Goal: Task Accomplishment & Management: Manage account settings

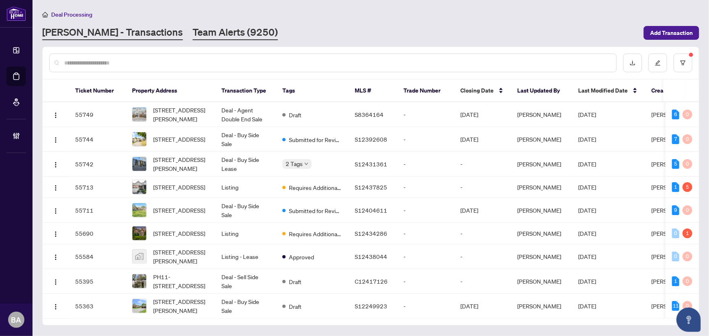
click at [202, 37] on link "Team Alerts (9250)" at bounding box center [235, 33] width 85 height 15
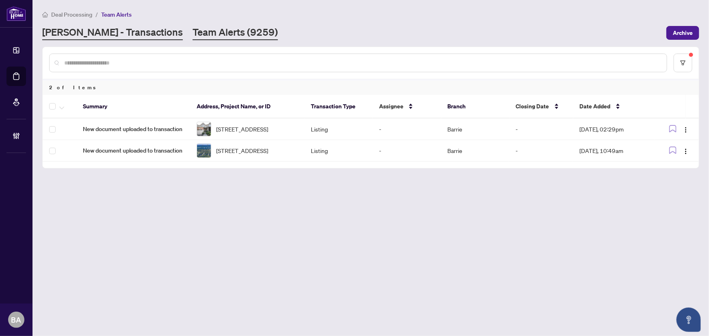
click at [126, 28] on link "RAHR - Transactions" at bounding box center [112, 33] width 141 height 15
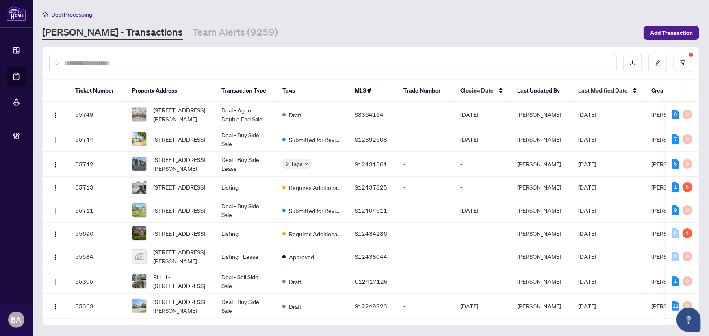
click at [222, 65] on div at bounding box center [333, 63] width 568 height 19
click at [221, 54] on div at bounding box center [333, 63] width 568 height 19
click at [279, 59] on input "text" at bounding box center [337, 63] width 546 height 9
click at [327, 71] on div at bounding box center [333, 63] width 568 height 19
click at [321, 61] on input "text" at bounding box center [337, 63] width 546 height 9
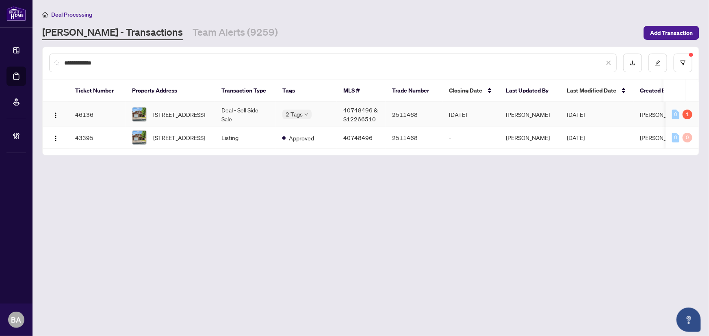
type input "**********"
click at [203, 124] on td "96 Cheltenham Road, Barrie, ON L4M 6S7, Canada" at bounding box center [170, 114] width 89 height 25
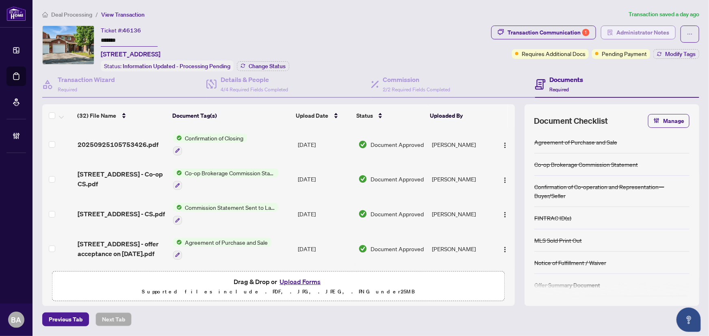
click at [648, 30] on span "Administrator Notes" at bounding box center [642, 32] width 53 height 13
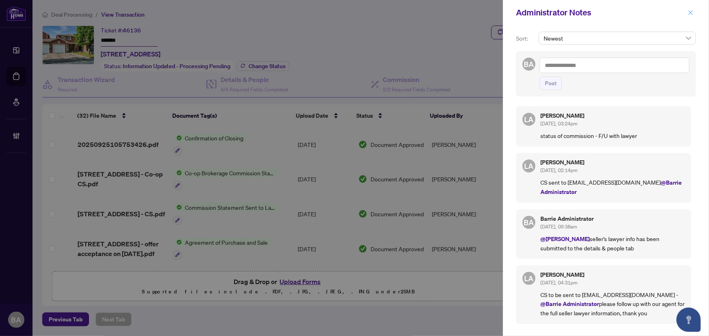
click at [694, 9] on button "button" at bounding box center [690, 13] width 11 height 10
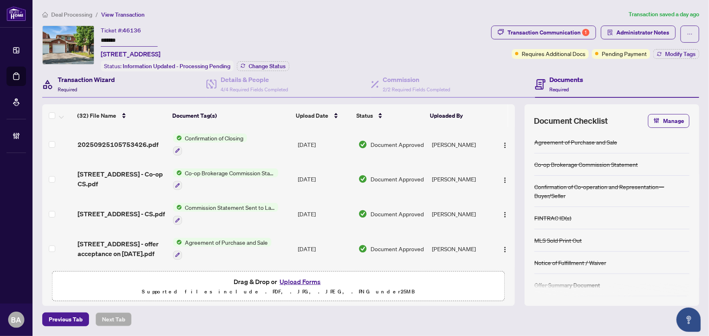
click at [102, 83] on h4 "Transaction Wizard" at bounding box center [86, 80] width 57 height 10
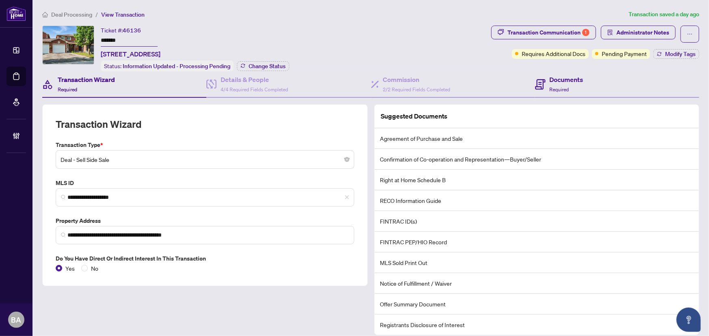
click at [585, 79] on div "Documents Required" at bounding box center [617, 85] width 164 height 26
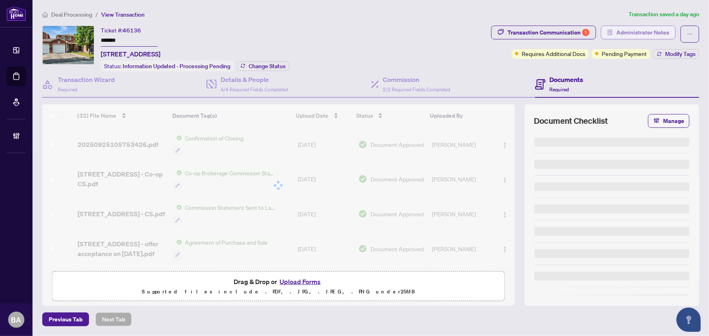
click at [636, 30] on span "Administrator Notes" at bounding box center [642, 32] width 53 height 13
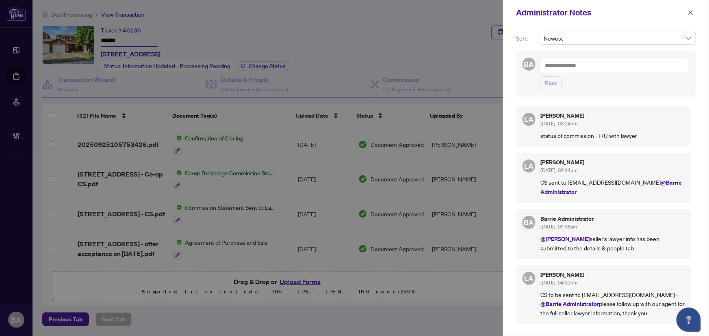
drag, startPoint x: 632, startPoint y: 132, endPoint x: 598, endPoint y: 135, distance: 34.6
click at [625, 132] on p "status of commission - F/U with lawyer" at bounding box center [612, 135] width 144 height 9
drag, startPoint x: 598, startPoint y: 135, endPoint x: 584, endPoint y: 138, distance: 13.8
click at [585, 138] on p "status of commission - F/U with lawyer" at bounding box center [612, 135] width 144 height 9
click at [642, 138] on p "status of commission - F/U with lawyer" at bounding box center [612, 135] width 144 height 9
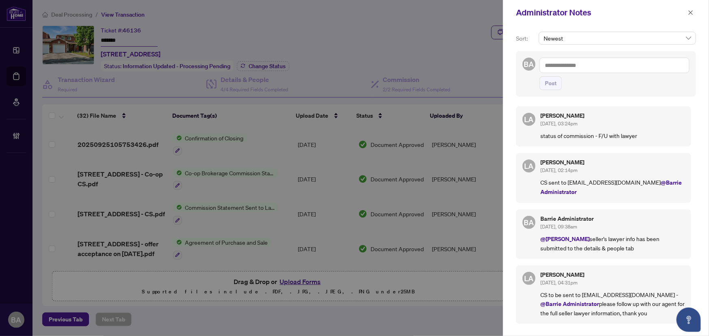
click at [305, 87] on div at bounding box center [354, 168] width 709 height 336
drag, startPoint x: 586, startPoint y: 183, endPoint x: 604, endPoint y: 186, distance: 18.1
click at [604, 186] on p "CS sent to info@ozahidlaw.ca @Barrie Administrator" at bounding box center [612, 187] width 144 height 19
click at [613, 184] on p "CS sent to info@ozahidlaw.ca @Barrie Administrator" at bounding box center [612, 187] width 144 height 19
click at [617, 187] on p "CS sent to info@ozahidlaw.ca @Barrie Administrator" at bounding box center [612, 187] width 144 height 19
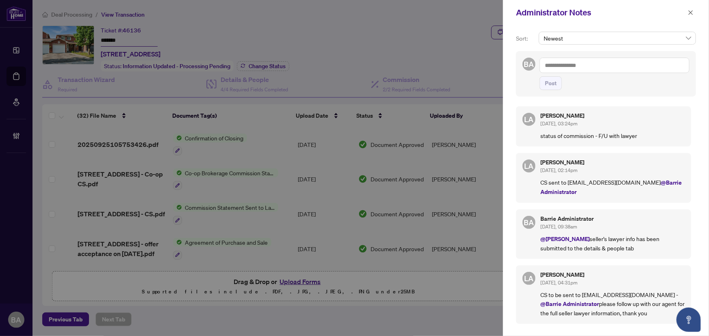
click at [624, 173] on div "Luna Almuhanna Sep/09/2025, 02:14pm" at bounding box center [612, 167] width 144 height 15
click at [647, 168] on div "Luna Almuhanna Sep/09/2025, 02:14pm" at bounding box center [612, 167] width 144 height 15
drag, startPoint x: 640, startPoint y: 245, endPoint x: 658, endPoint y: 245, distance: 17.5
click at [658, 245] on p "@Luna Almuhanna seller's lawyer info has been submitted to the details & people…" at bounding box center [612, 243] width 144 height 18
drag, startPoint x: 657, startPoint y: 246, endPoint x: 676, endPoint y: 252, distance: 19.8
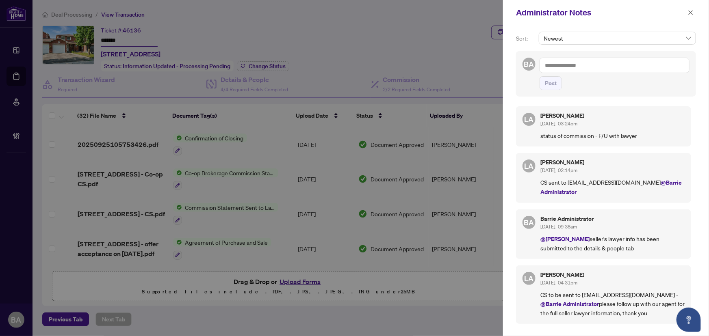
click at [676, 252] on div "BA Barrie Administrator Sep/09/2025, 09:38am @Luna Almuhanna seller's lawyer in…" at bounding box center [603, 235] width 175 height 50
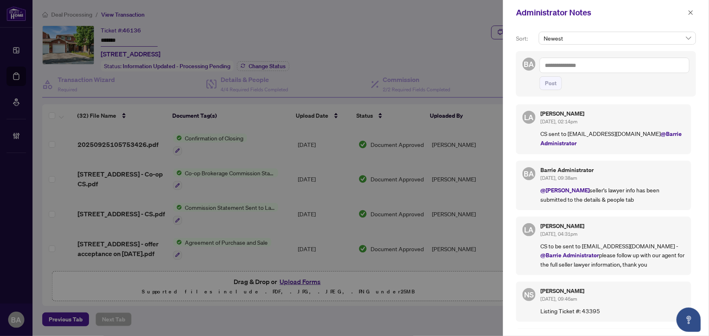
scroll to position [111, 0]
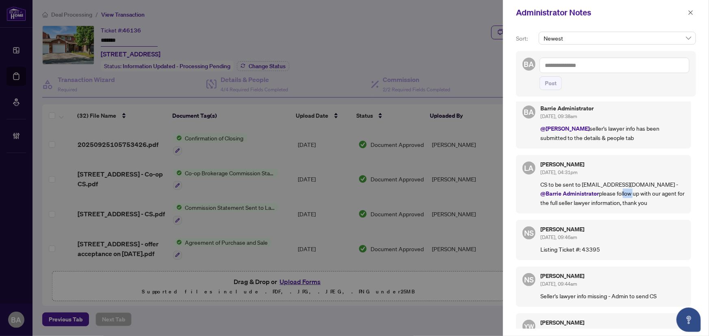
drag, startPoint x: 600, startPoint y: 186, endPoint x: 614, endPoint y: 186, distance: 14.6
click at [613, 187] on p "CS to be sent to info@ozahidlaw.ca - @Barrie Administrator please follow up wit…" at bounding box center [612, 193] width 144 height 27
drag, startPoint x: 614, startPoint y: 186, endPoint x: 609, endPoint y: 179, distance: 9.1
click at [610, 182] on p "CS to be sent to info@ozahidlaw.ca - @Barrie Administrator please follow up wit…" at bounding box center [612, 193] width 144 height 27
click at [608, 181] on p "CS to be sent to info@ozahidlaw.ca - @Barrie Administrator please follow up wit…" at bounding box center [612, 193] width 144 height 27
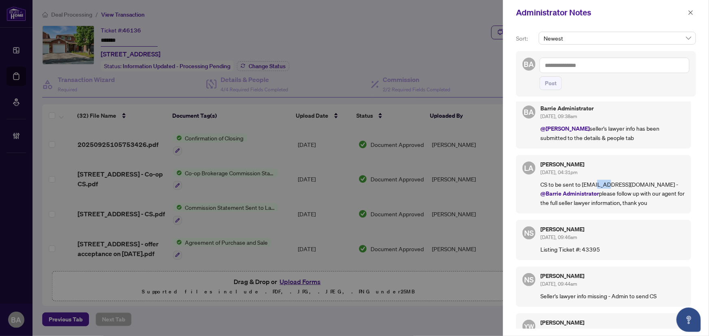
drag, startPoint x: 593, startPoint y: 182, endPoint x: 608, endPoint y: 181, distance: 14.7
click at [608, 181] on p "CS to be sent to info@ozahidlaw.ca - @Barrie Administrator please follow up wit…" at bounding box center [612, 193] width 144 height 27
click at [596, 201] on p "CS to be sent to info@ozahidlaw.ca - @Barrie Administrator please follow up wit…" at bounding box center [612, 193] width 144 height 27
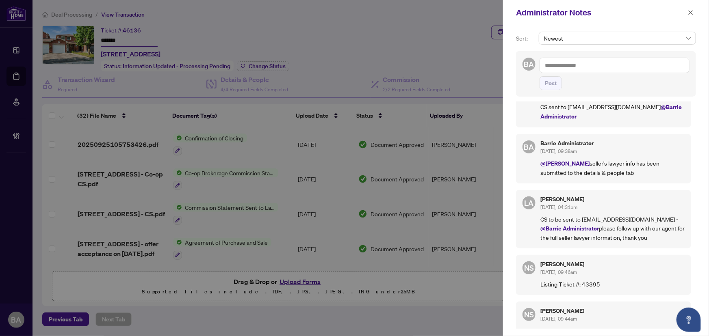
scroll to position [0, 0]
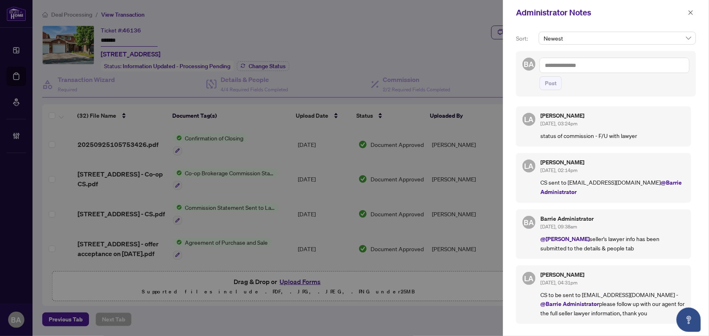
drag, startPoint x: 694, startPoint y: 13, endPoint x: 674, endPoint y: 4, distance: 21.8
click at [692, 12] on button "button" at bounding box center [690, 13] width 11 height 10
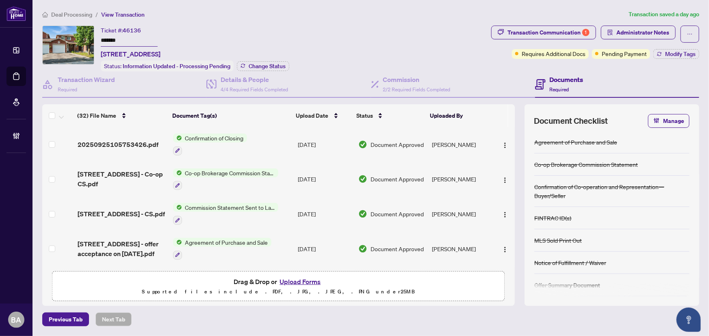
click at [76, 16] on span "Deal Processing" at bounding box center [71, 14] width 41 height 7
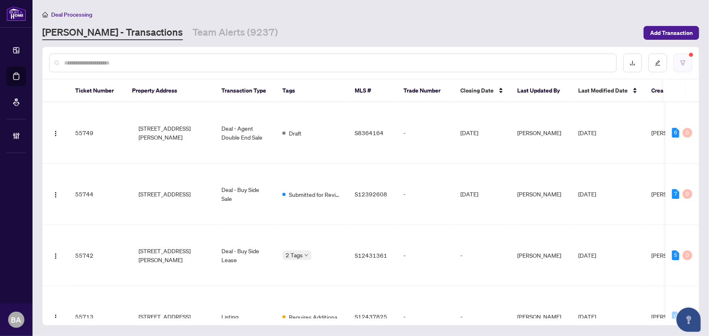
click at [688, 59] on button "button" at bounding box center [683, 63] width 19 height 19
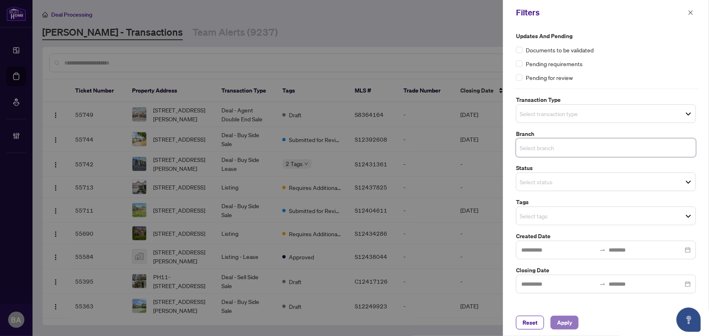
click at [559, 320] on span "Apply" at bounding box center [564, 322] width 15 height 13
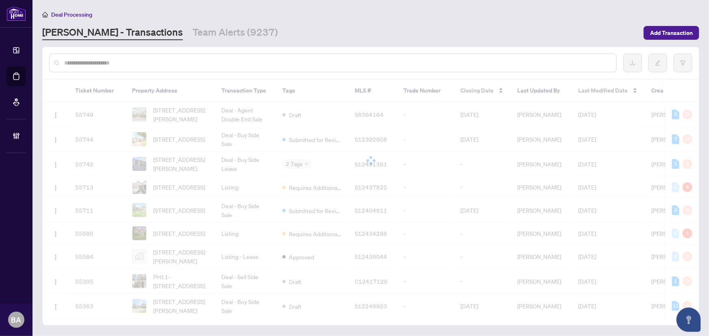
click at [332, 65] on div at bounding box center [354, 168] width 709 height 336
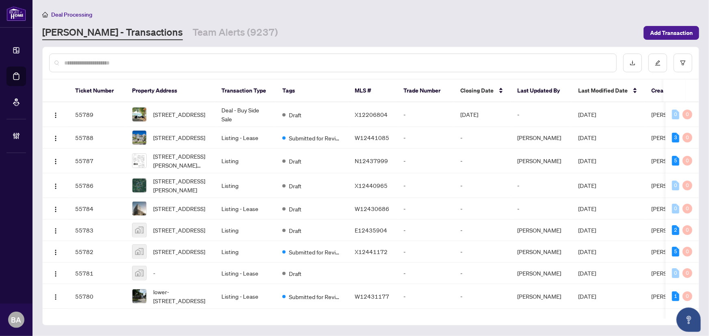
click at [335, 59] on input "text" at bounding box center [337, 63] width 546 height 9
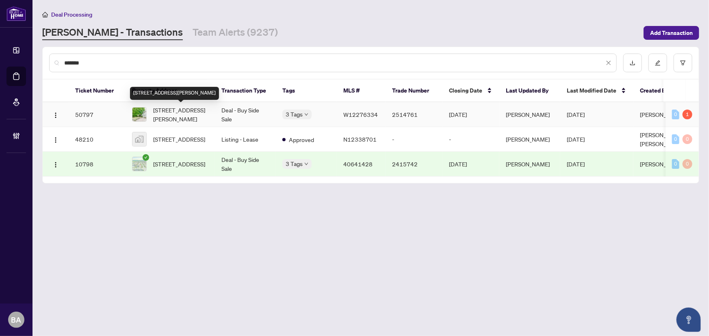
type input "*******"
click at [176, 114] on span "16 Porter Ave, Toronto, Ontario M6N 2G9, Canada" at bounding box center [180, 115] width 55 height 18
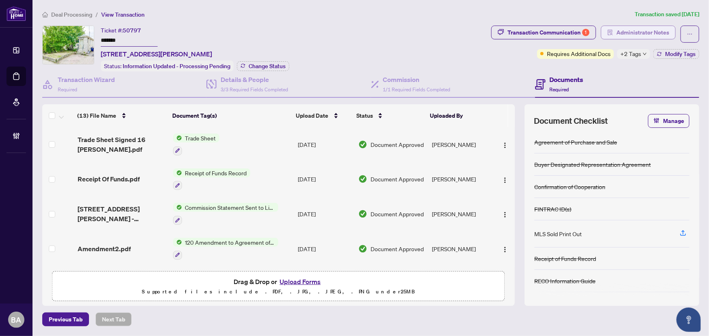
click at [638, 28] on span "Administrator Notes" at bounding box center [642, 32] width 53 height 13
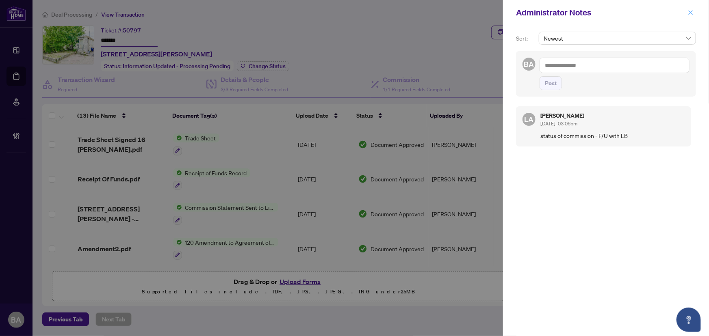
click at [686, 13] on button "button" at bounding box center [690, 13] width 11 height 10
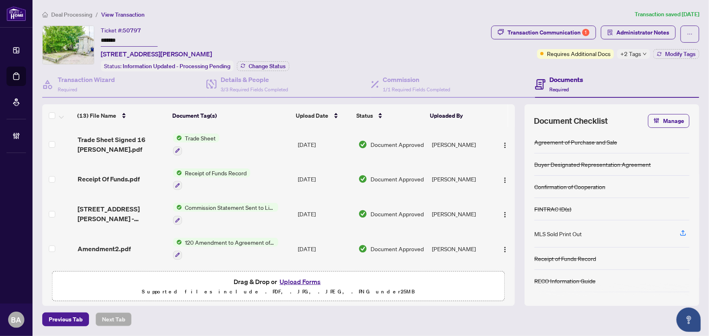
click at [65, 12] on span "Deal Processing" at bounding box center [71, 14] width 41 height 7
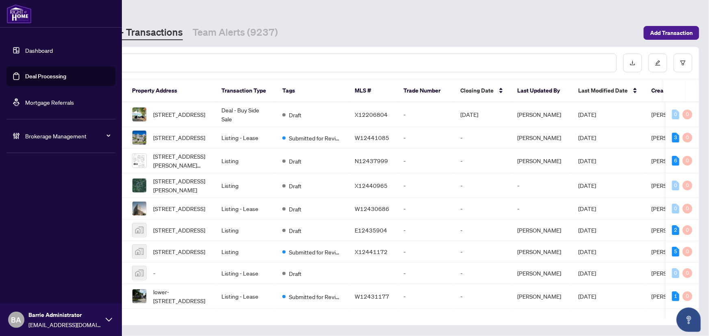
click at [37, 104] on link "Mortgage Referrals" at bounding box center [49, 102] width 49 height 7
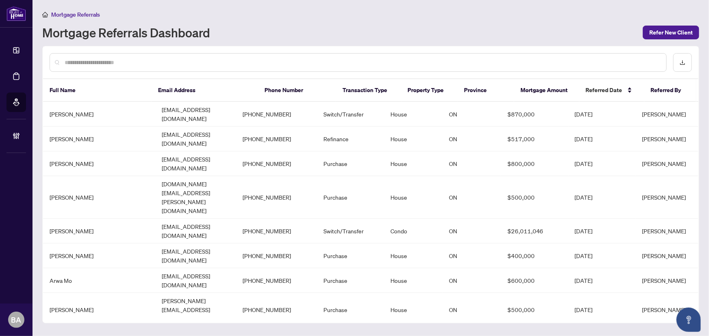
click at [194, 58] on input "text" at bounding box center [362, 62] width 595 height 9
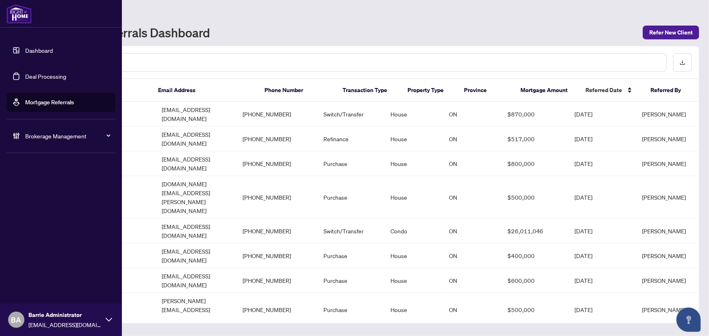
click at [29, 80] on link "Deal Processing" at bounding box center [45, 76] width 41 height 7
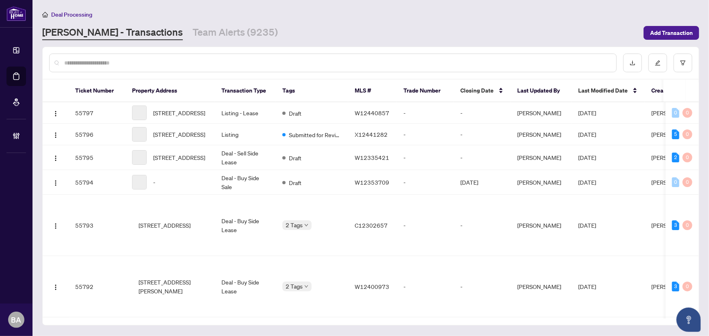
click at [193, 39] on link "Team Alerts (9235)" at bounding box center [235, 33] width 85 height 15
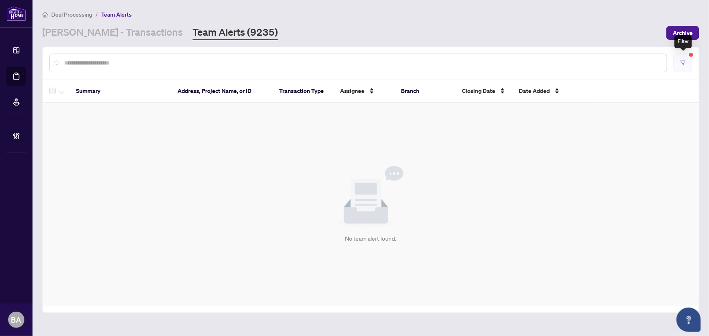
click at [689, 61] on button "button" at bounding box center [683, 63] width 19 height 19
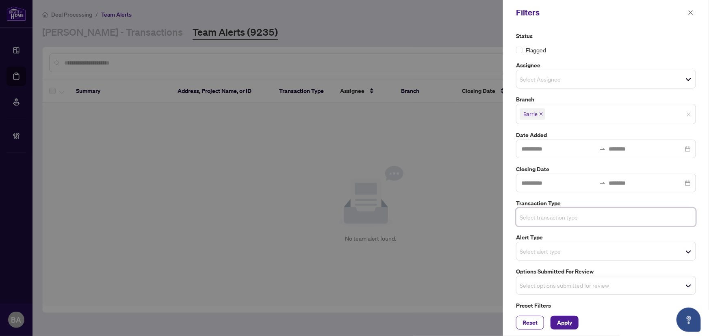
click at [656, 280] on span "Select options submitted for review" at bounding box center [605, 285] width 179 height 11
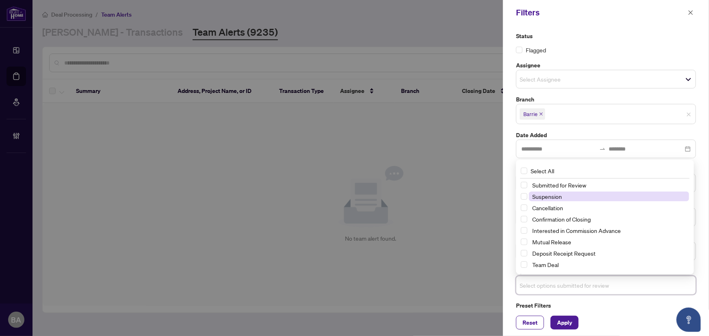
click at [590, 192] on span "Suspension" at bounding box center [609, 197] width 160 height 10
click at [585, 200] on span "Suspension" at bounding box center [609, 197] width 160 height 10
click at [583, 196] on span "Suspension" at bounding box center [609, 197] width 160 height 10
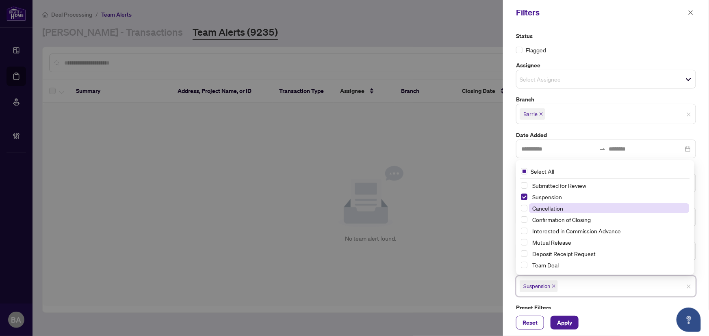
click at [577, 205] on span "Cancellation" at bounding box center [609, 209] width 160 height 10
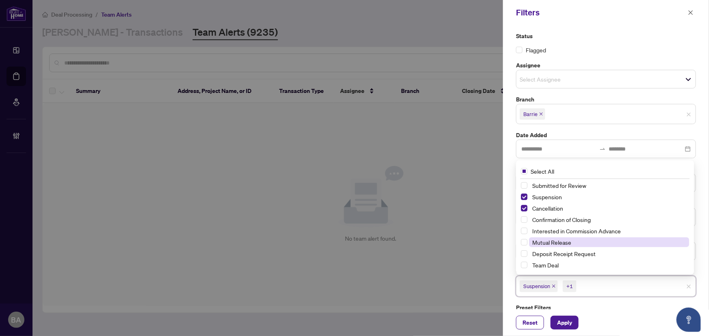
click at [562, 244] on span "Mutual Release" at bounding box center [551, 242] width 39 height 7
click at [567, 321] on span "Apply" at bounding box center [564, 322] width 15 height 13
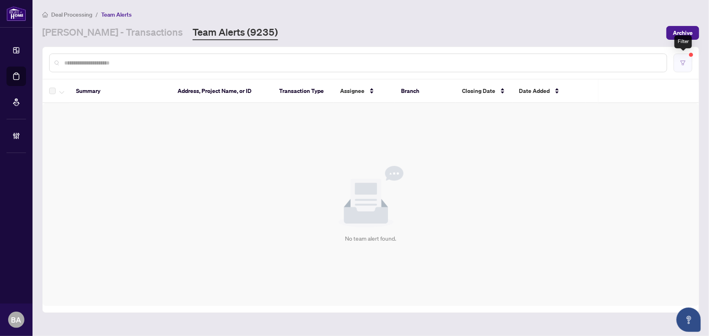
click at [685, 61] on icon "filter" at bounding box center [682, 63] width 5 height 4
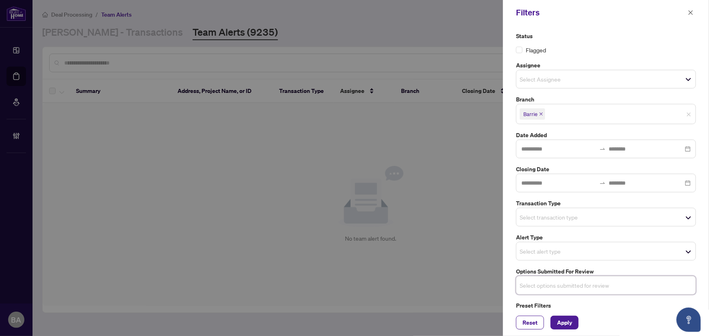
click at [611, 214] on span "Select transaction type" at bounding box center [605, 217] width 179 height 11
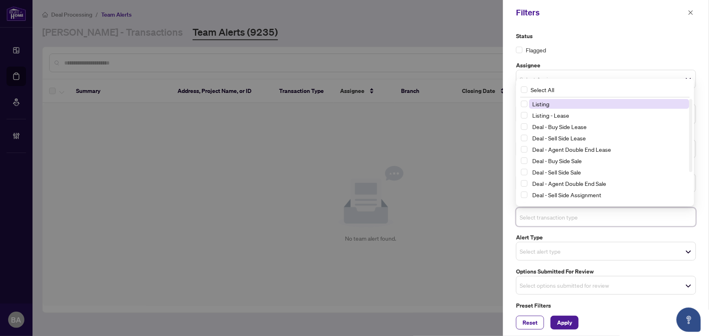
click at [569, 102] on span "Listing" at bounding box center [609, 104] width 160 height 10
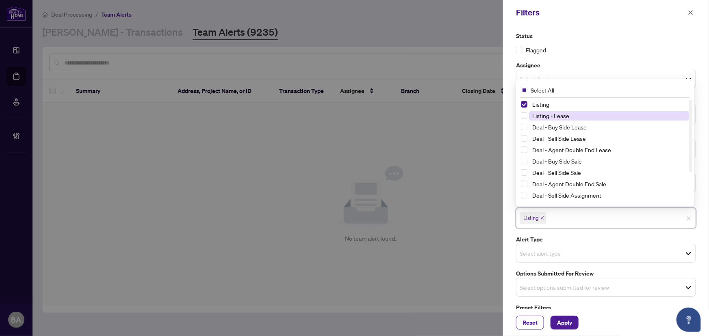
click at [581, 116] on span "Listing - Lease" at bounding box center [609, 116] width 160 height 10
click at [569, 323] on span "Apply" at bounding box center [564, 322] width 15 height 13
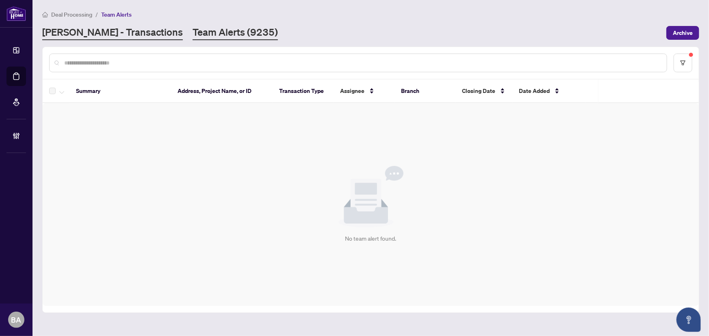
click at [100, 37] on link "RAHR - Transactions" at bounding box center [112, 33] width 141 height 15
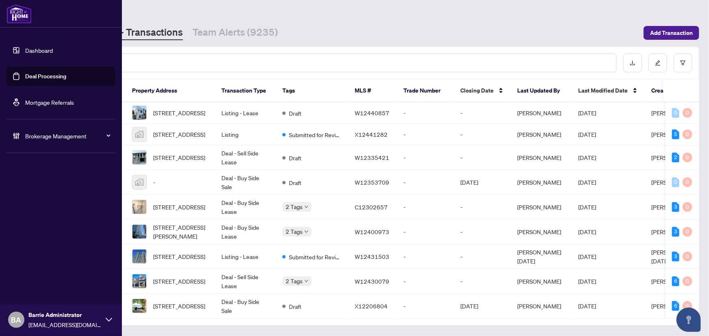
click at [25, 78] on link "Deal Processing" at bounding box center [45, 76] width 41 height 7
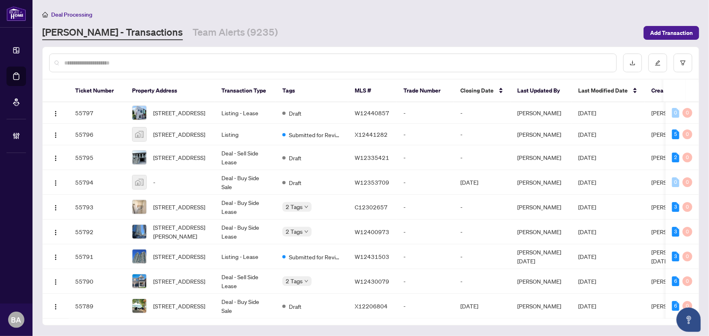
click at [184, 43] on main "Deal Processing RAHR - Transactions Team Alerts (9235) Add Transaction Ticket N…" at bounding box center [371, 168] width 676 height 336
click at [193, 37] on link "Team Alerts (9235)" at bounding box center [235, 33] width 85 height 15
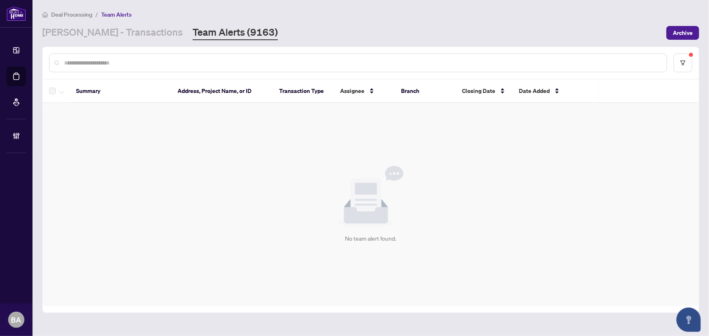
click at [113, 43] on main "Deal Processing / Team Alerts RAHR - Transactions Team Alerts (9163) Archive Su…" at bounding box center [371, 168] width 676 height 336
click at [114, 31] on link "RAHR - Transactions" at bounding box center [112, 33] width 141 height 15
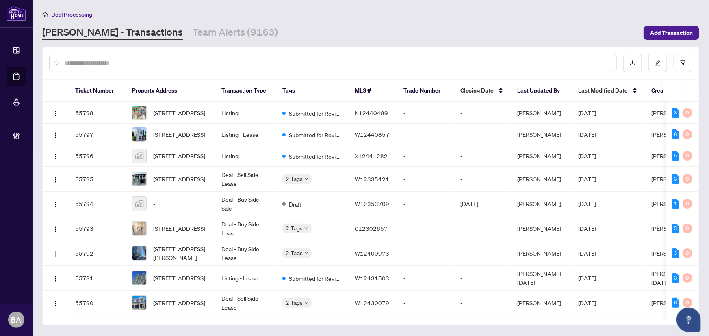
click at [671, 64] on div at bounding box center [657, 63] width 69 height 19
click at [676, 63] on button "button" at bounding box center [683, 63] width 19 height 19
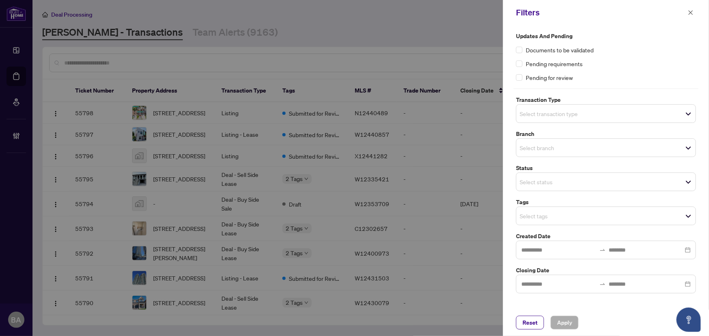
click at [686, 115] on span "Select transaction type" at bounding box center [605, 113] width 179 height 11
drag, startPoint x: 682, startPoint y: 77, endPoint x: 697, endPoint y: 11, distance: 67.4
click at [682, 76] on div "Pending for review" at bounding box center [606, 77] width 180 height 9
click at [692, 10] on icon "close" at bounding box center [691, 13] width 6 height 6
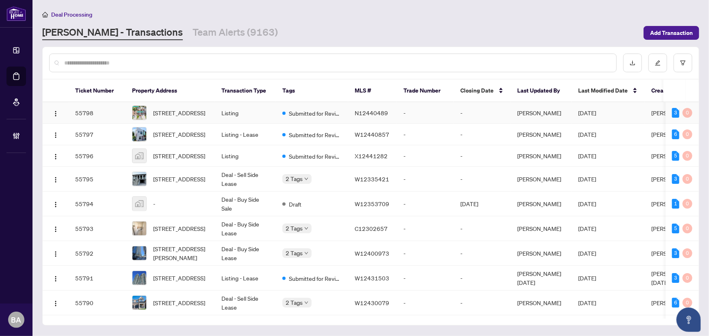
click at [528, 114] on td "Oleh Snihur" at bounding box center [541, 113] width 61 height 22
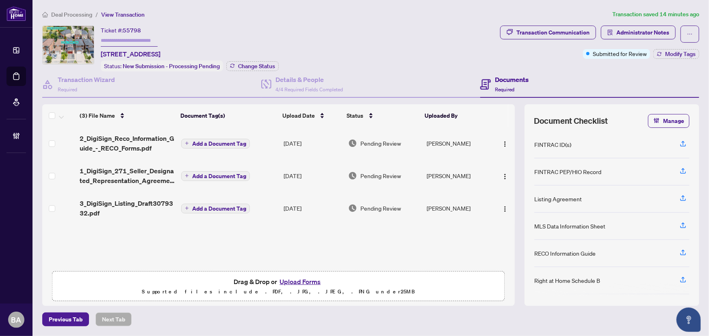
click at [82, 16] on span "Deal Processing" at bounding box center [71, 14] width 41 height 7
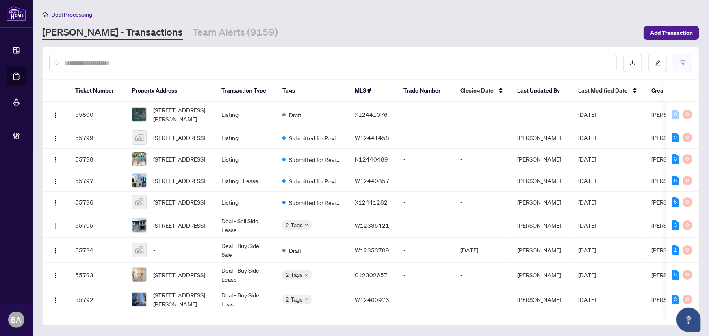
click at [682, 62] on icon "filter" at bounding box center [682, 63] width 5 height 4
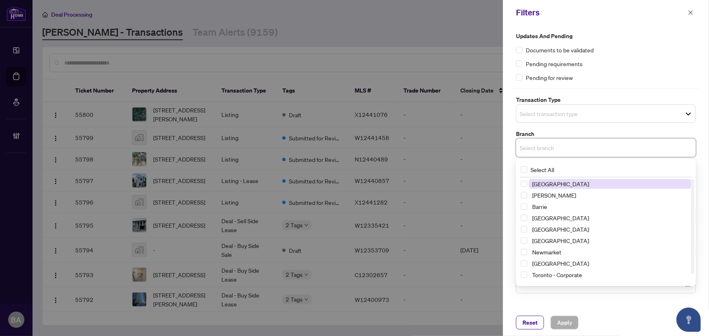
click at [565, 150] on input "search" at bounding box center [548, 148] width 57 height 10
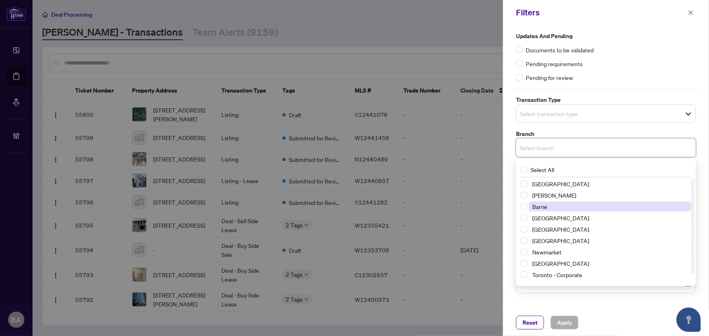
click at [558, 208] on span "Barrie" at bounding box center [610, 207] width 162 height 10
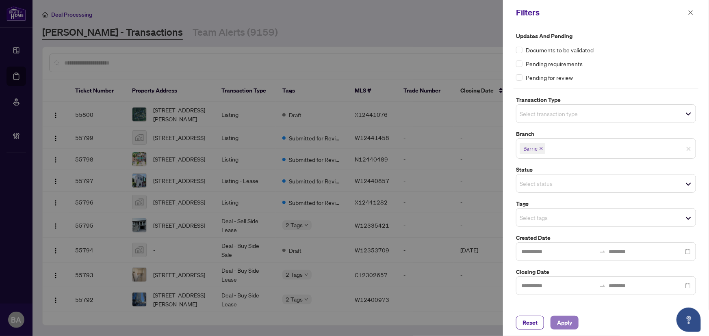
click at [575, 322] on button "Apply" at bounding box center [564, 323] width 28 height 14
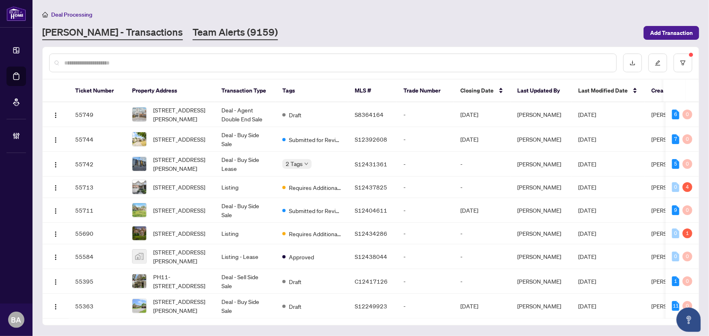
click at [193, 26] on link "Team Alerts (9159)" at bounding box center [235, 33] width 85 height 15
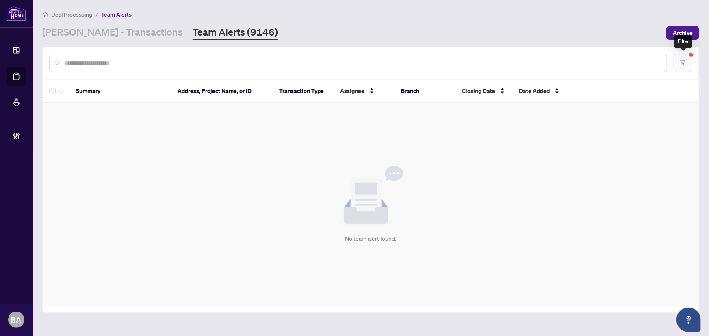
click at [682, 59] on button "button" at bounding box center [683, 63] width 19 height 19
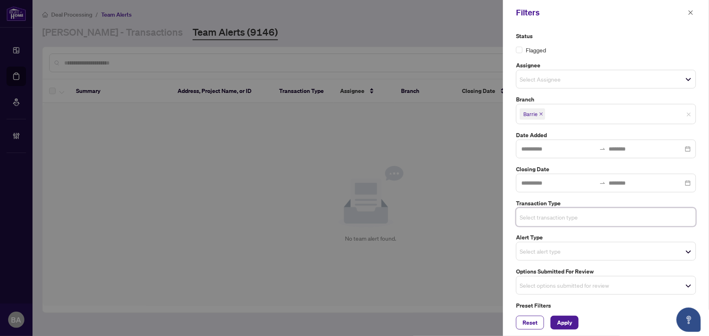
click at [551, 279] on div "Select options submitted for review" at bounding box center [606, 285] width 180 height 19
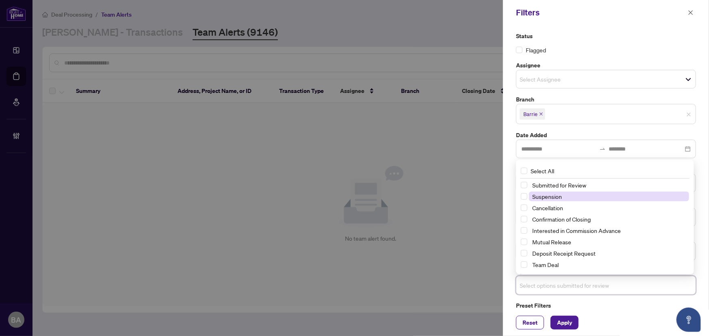
click at [567, 195] on span "Suspension" at bounding box center [609, 197] width 160 height 10
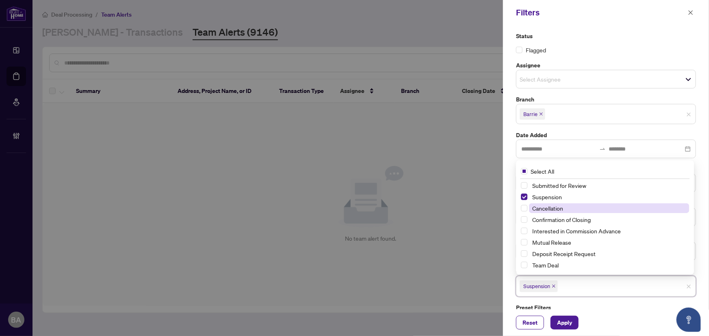
click at [568, 206] on span "Cancellation" at bounding box center [609, 209] width 160 height 10
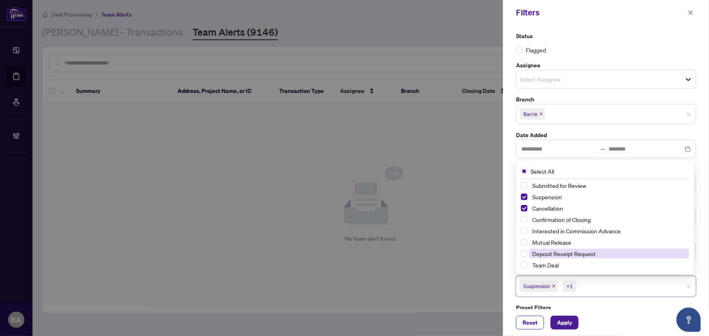
drag, startPoint x: 570, startPoint y: 243, endPoint x: 569, endPoint y: 248, distance: 5.4
click at [570, 243] on span "Mutual Release" at bounding box center [551, 242] width 39 height 7
click at [568, 325] on span "Apply" at bounding box center [564, 322] width 15 height 13
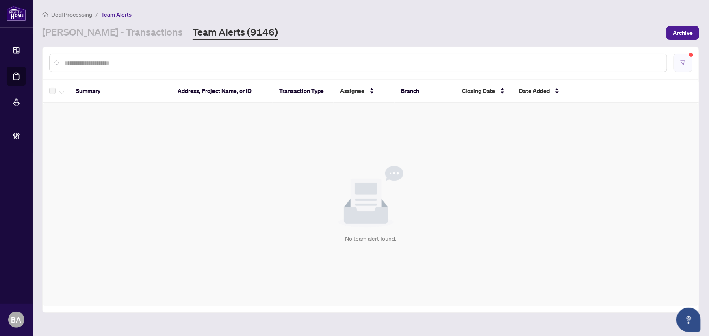
click at [687, 57] on button "button" at bounding box center [683, 63] width 19 height 19
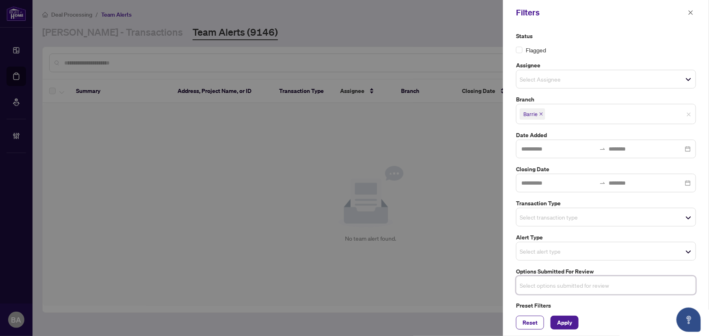
click at [609, 222] on span "Select transaction type" at bounding box center [605, 217] width 179 height 11
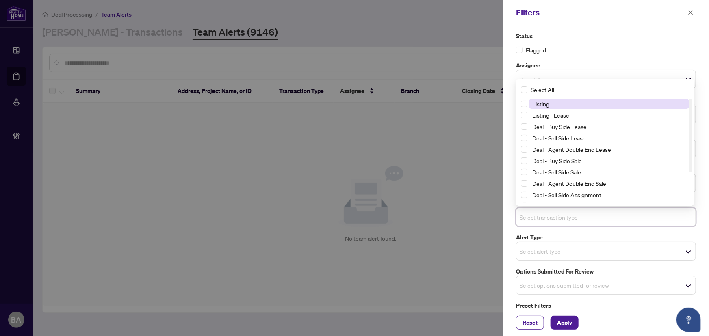
click at [568, 100] on span "Listing" at bounding box center [609, 104] width 160 height 10
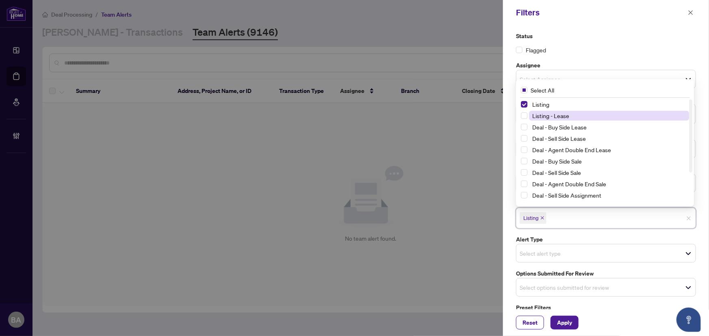
click at [571, 112] on span "Listing - Lease" at bounding box center [609, 116] width 160 height 10
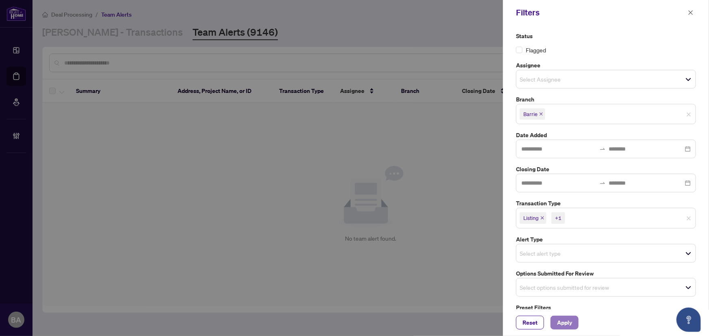
click at [566, 319] on span "Apply" at bounding box center [564, 322] width 15 height 13
